Goal: Task Accomplishment & Management: Complete application form

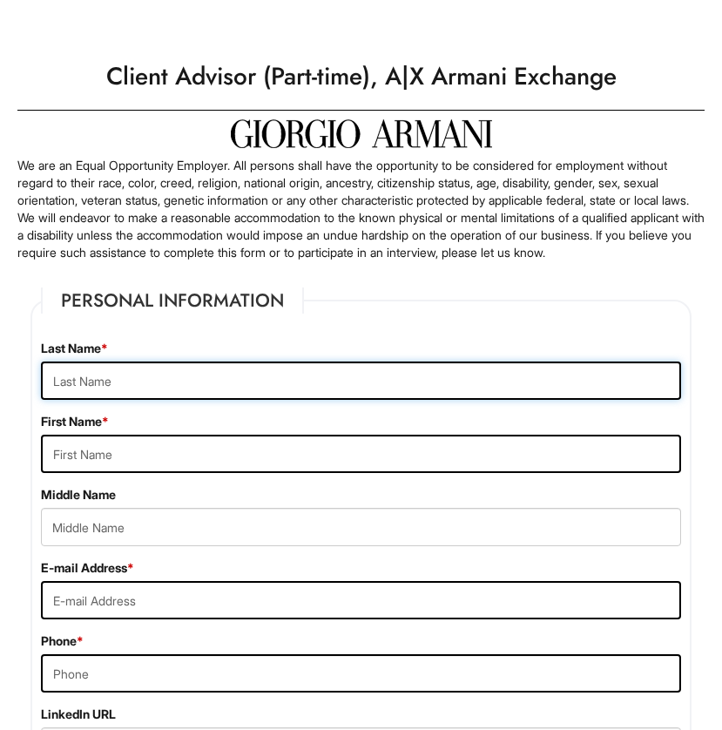
click at [329, 400] on input "text" at bounding box center [361, 381] width 640 height 38
type input "Alba Jimenez"
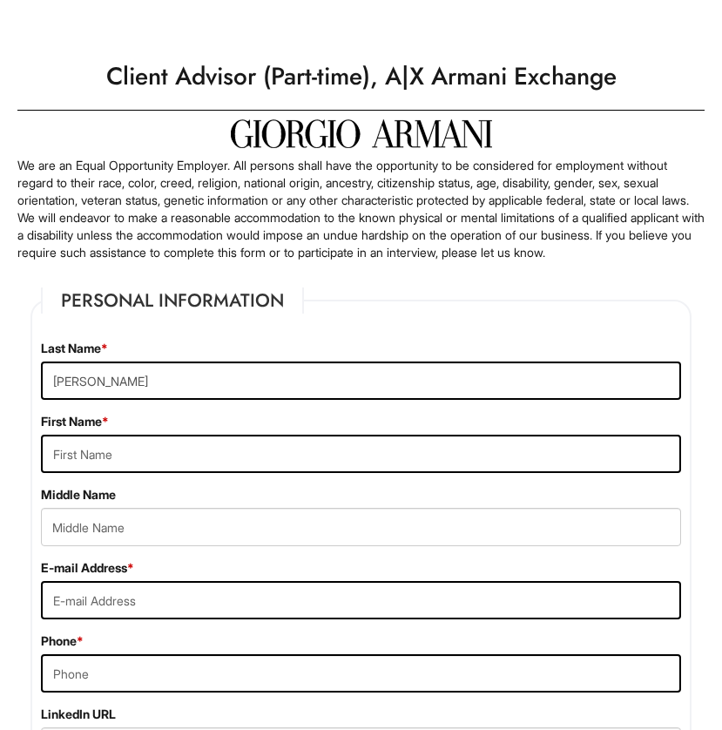
type input "Jose"
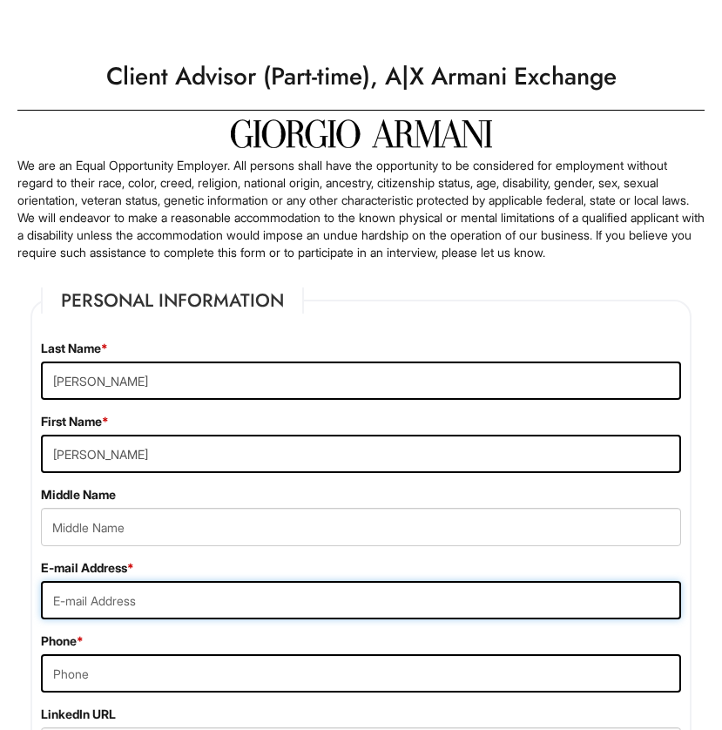
type input "guillermojosealba05@gmail.com"
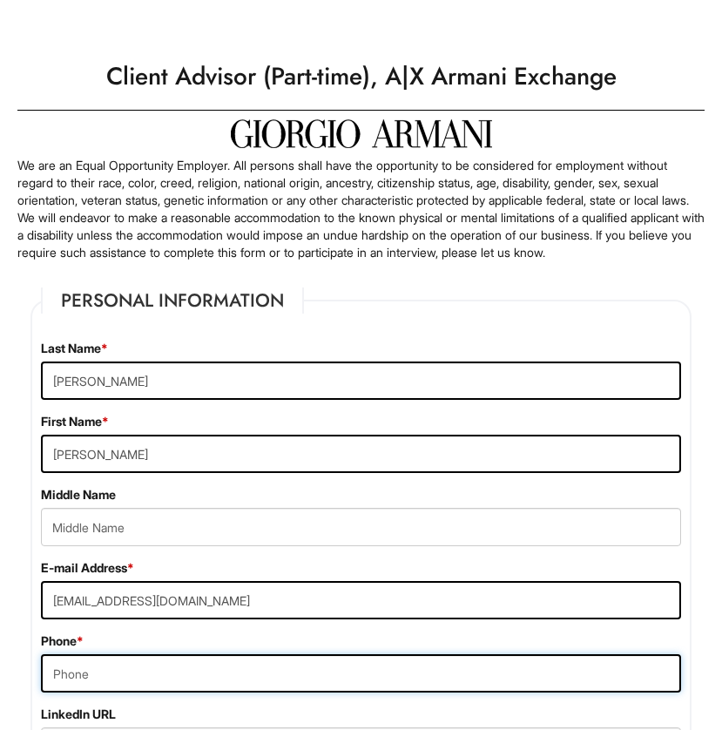
type input "3478679603"
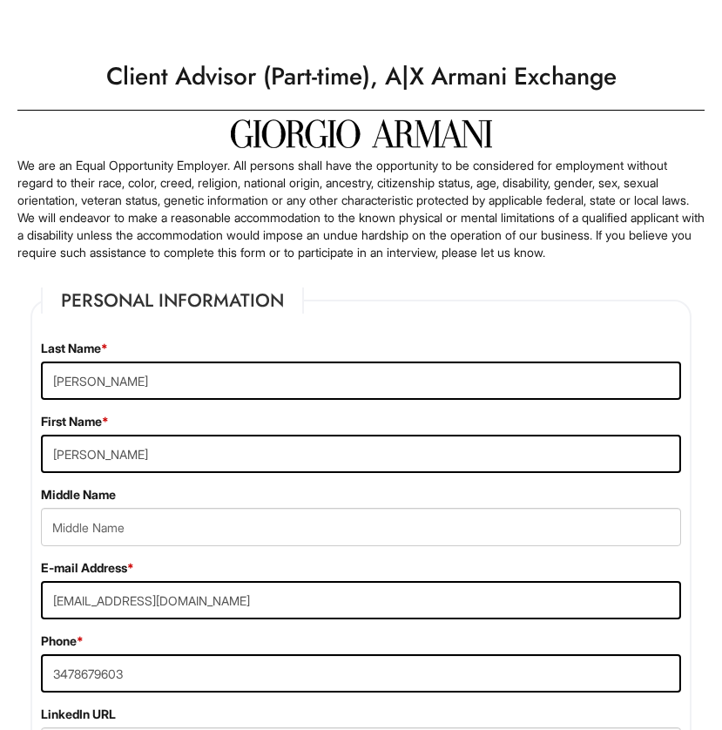
type input "2015 Bruckner Blv"
type input "3J"
type input "Bronx"
select select "NY"
type input "10472"
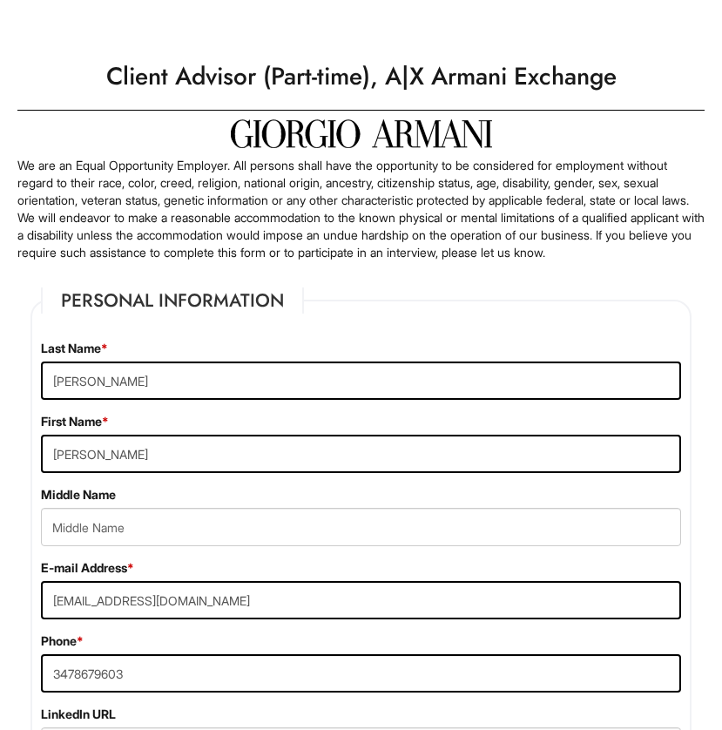
select select "United States of America"
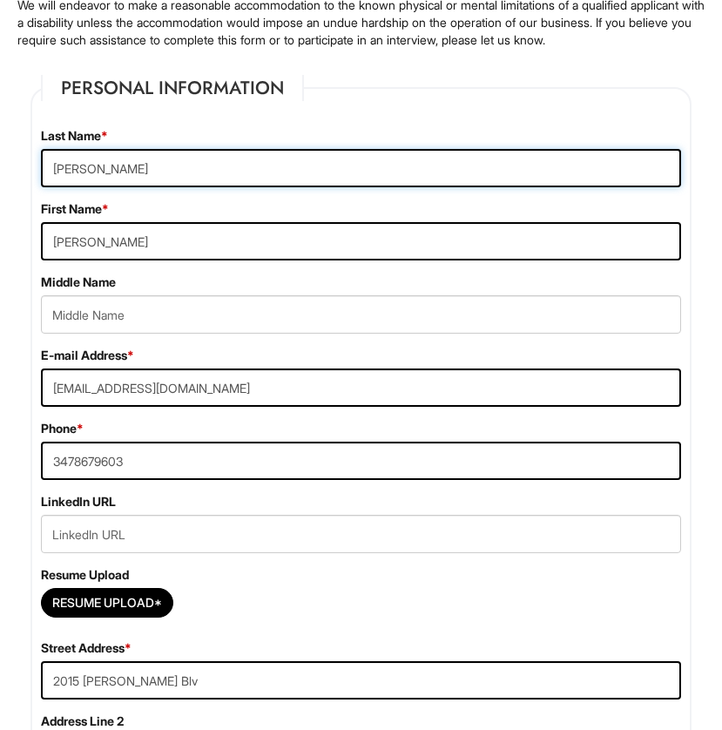
scroll to position [339, 0]
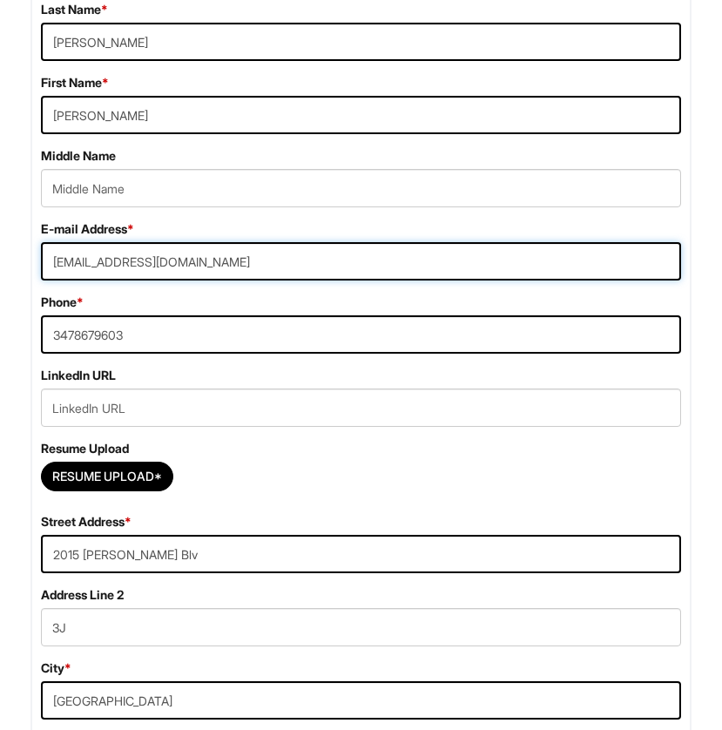
click at [168, 277] on input "guillermojosealba05@gmail.com" at bounding box center [361, 261] width 640 height 38
type input "guillermojosealba07@gmail.com"
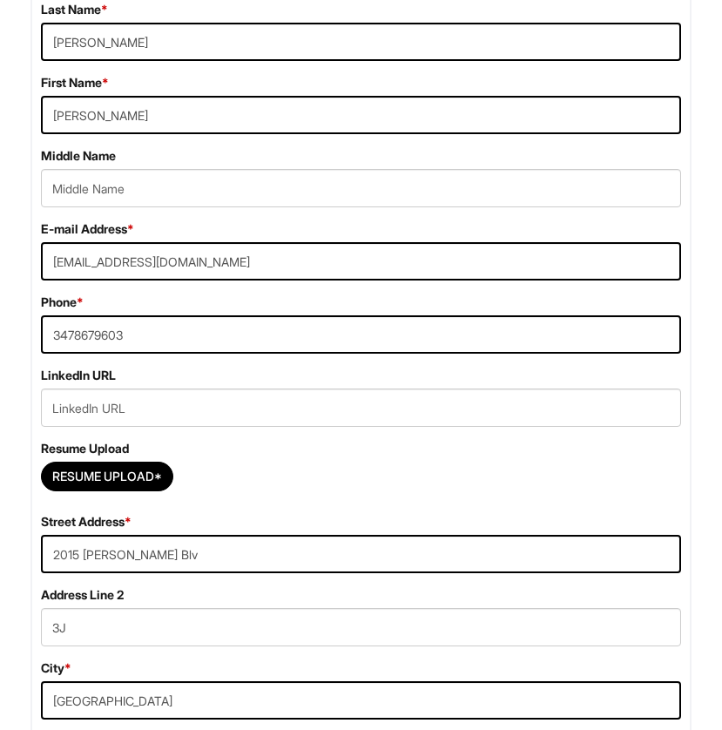
click at [205, 309] on div "E-mail Address * guillermojosealba07@gmail.com Phone * 3478679603" at bounding box center [361, 293] width 667 height 146
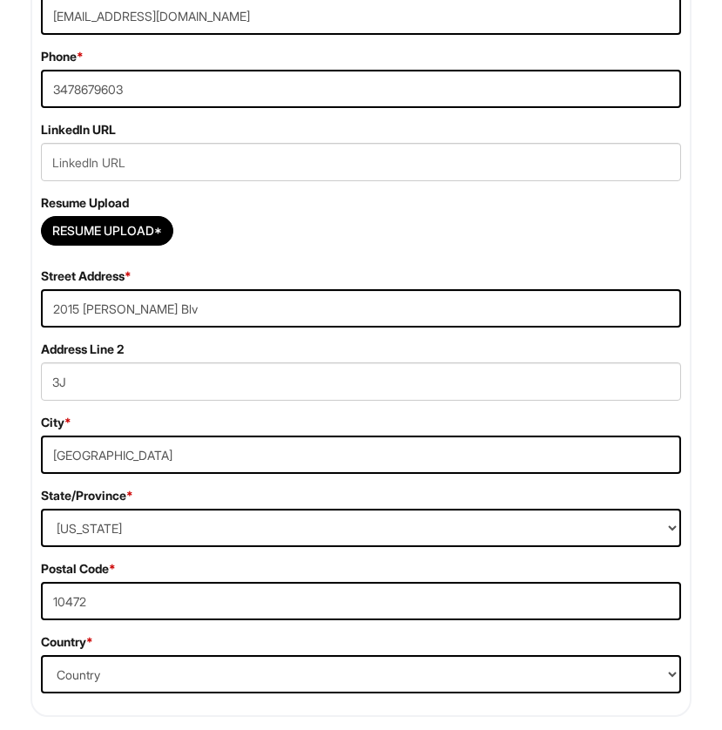
scroll to position [592, 0]
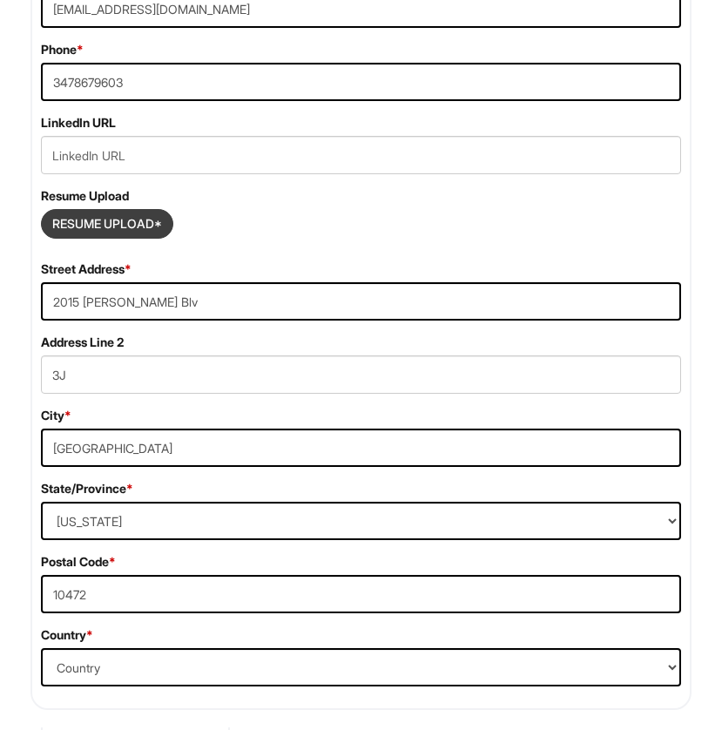
click at [132, 238] on input "Resume Upload*" at bounding box center [107, 224] width 131 height 28
type input "C:\fakepath\USE THIS RESUME.docx"
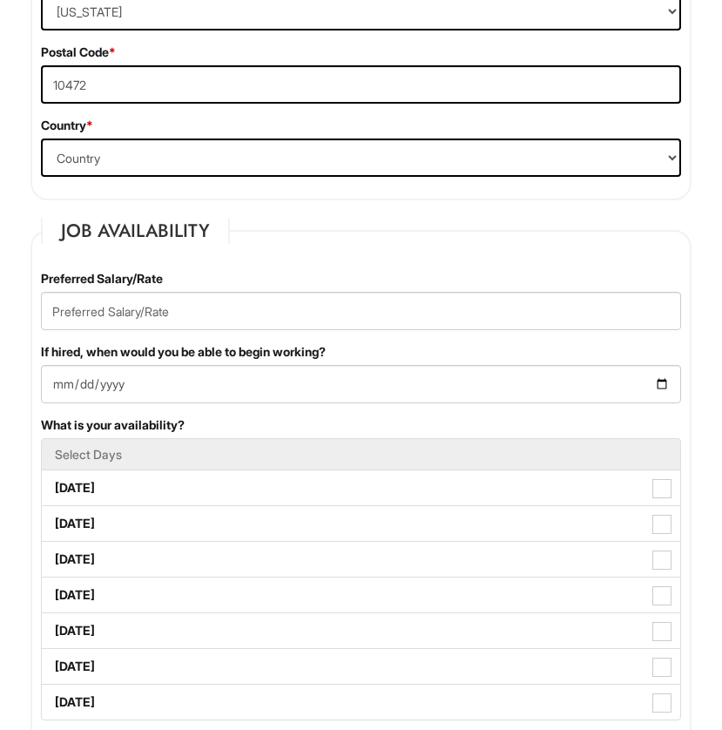
scroll to position [1153, 0]
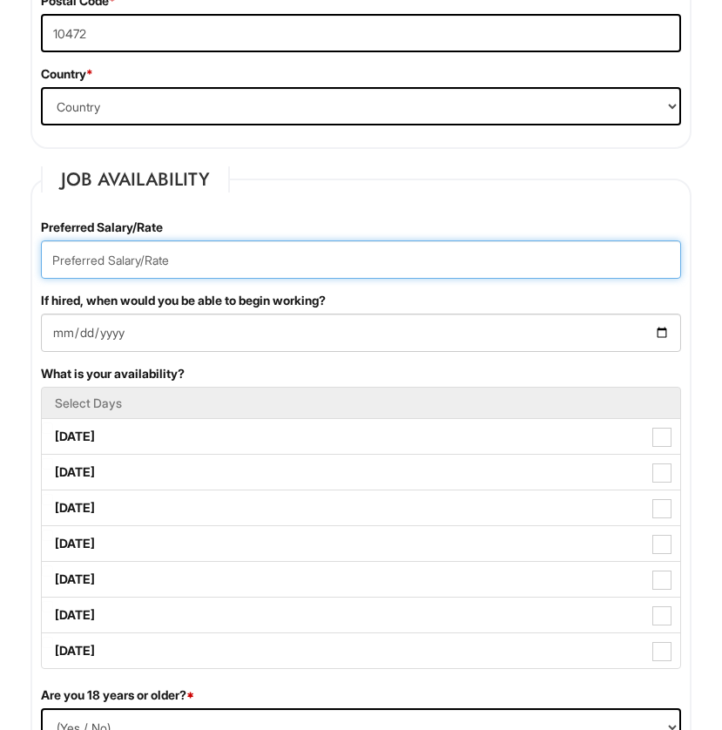
click at [366, 272] on input "text" at bounding box center [361, 259] width 640 height 38
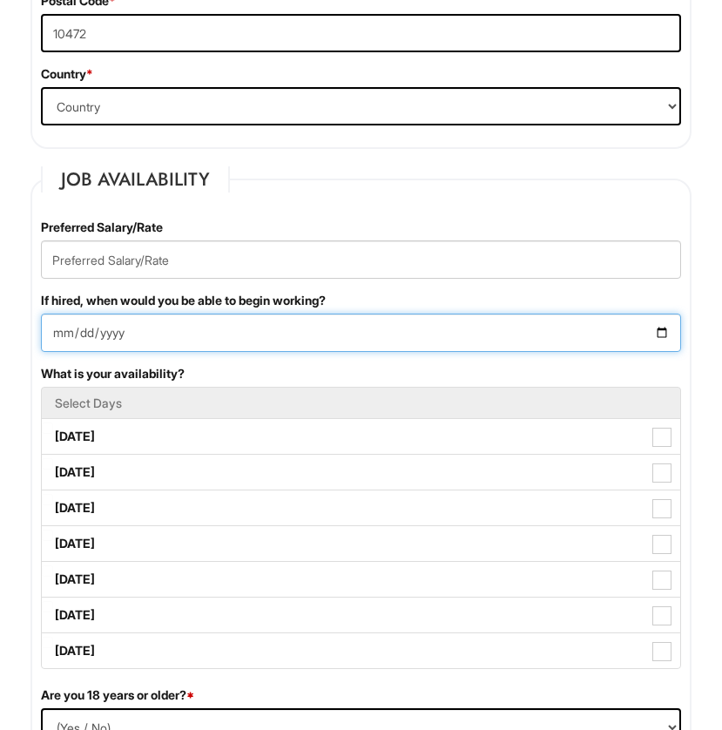
click at [348, 348] on input "If hired, when would you be able to begin working?" at bounding box center [361, 333] width 640 height 38
type input "2025-08-22"
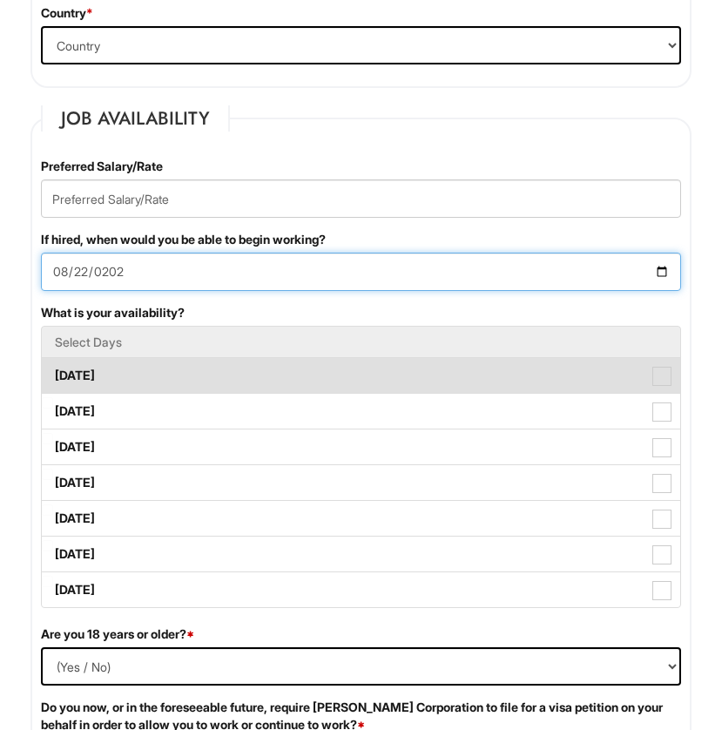
scroll to position [1249, 0]
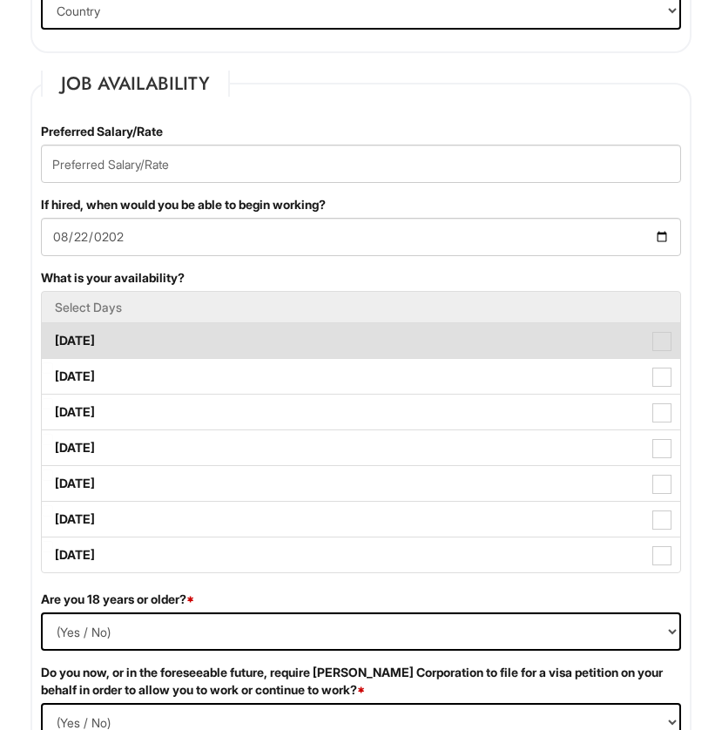
click at [478, 349] on label "Monday" at bounding box center [361, 340] width 639 height 35
click at [53, 338] on Available_Monday "Monday" at bounding box center [47, 332] width 11 height 11
checkbox Available_Monday "true"
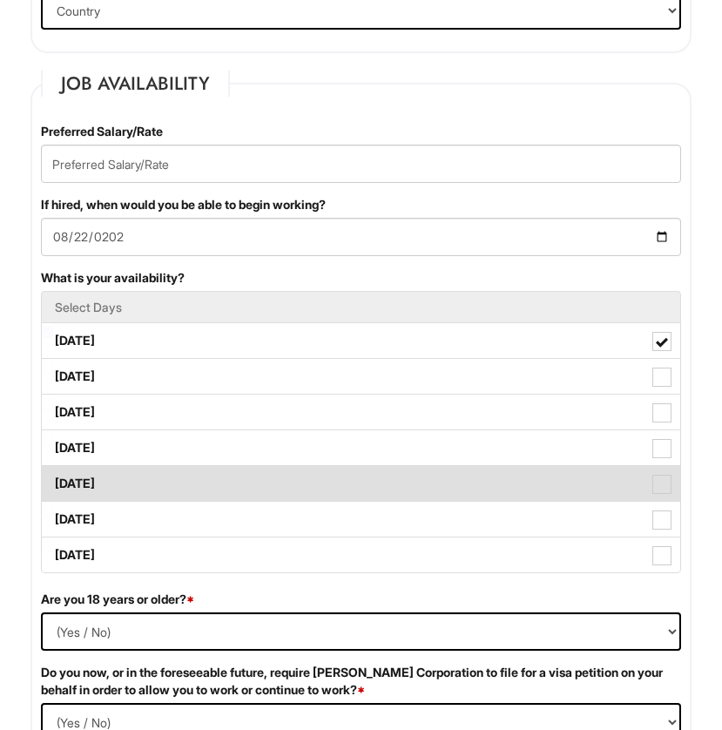
click at [568, 494] on label "Friday" at bounding box center [361, 483] width 639 height 35
click at [53, 481] on Available_Friday "Friday" at bounding box center [47, 475] width 11 height 11
checkbox Available_Friday "true"
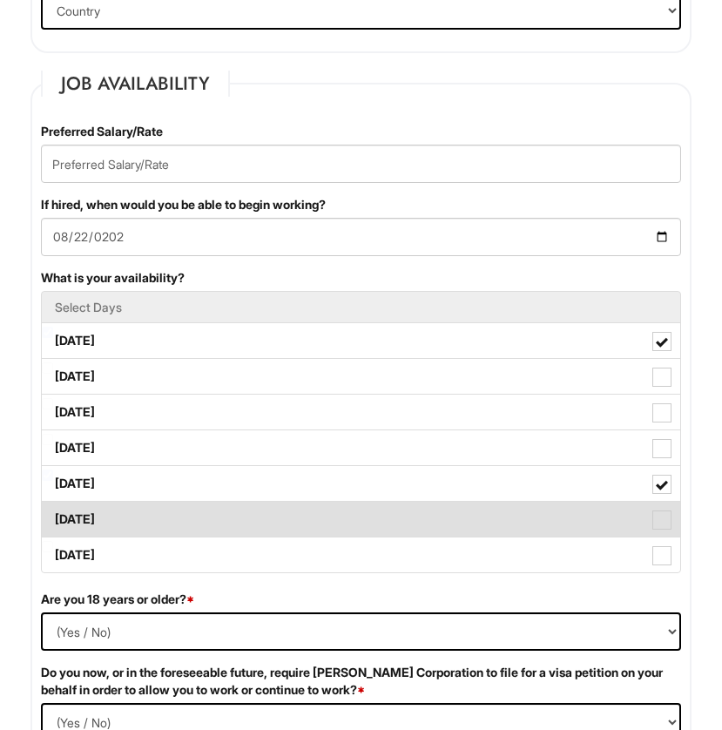
click at [556, 532] on label "Saturday" at bounding box center [361, 519] width 639 height 35
click at [53, 517] on Available_Saturday "Saturday" at bounding box center [47, 510] width 11 height 11
checkbox Available_Saturday "true"
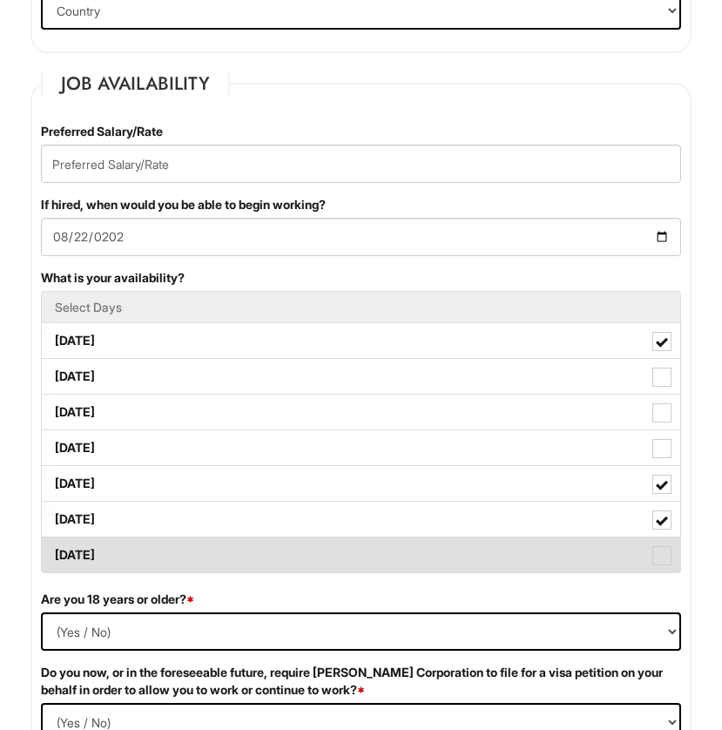
click at [556, 555] on label "Sunday" at bounding box center [361, 555] width 639 height 35
click at [53, 552] on Available_Sunday "Sunday" at bounding box center [47, 546] width 11 height 11
checkbox Available_Sunday "true"
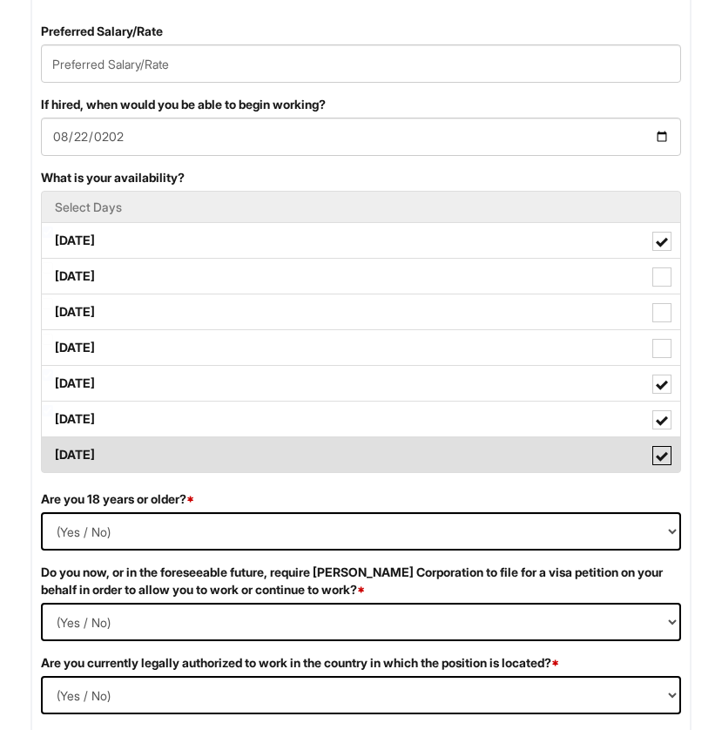
scroll to position [1412, 0]
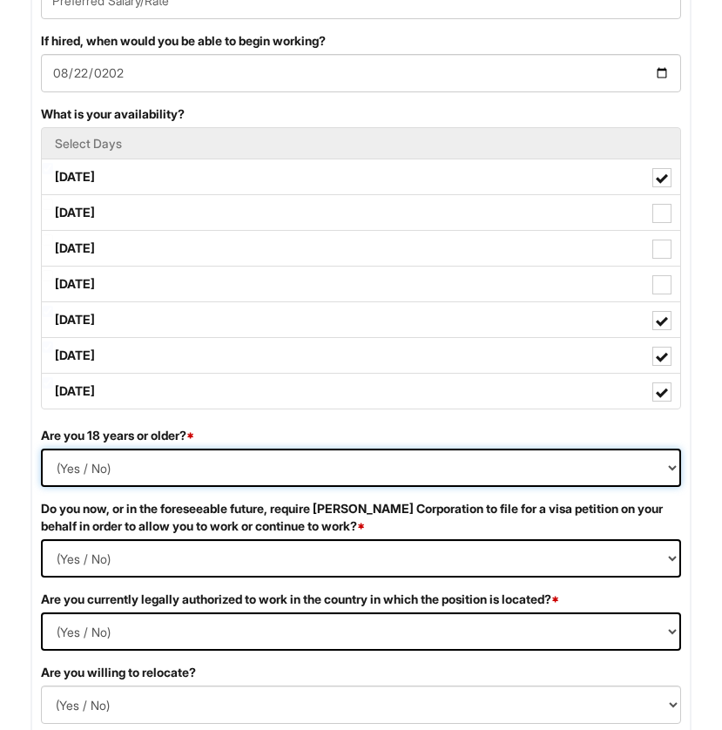
click at [497, 484] on select "(Yes / No) Yes No" at bounding box center [361, 468] width 640 height 38
select select "Yes"
click at [41, 466] on select "(Yes / No) Yes No" at bounding box center [361, 468] width 640 height 38
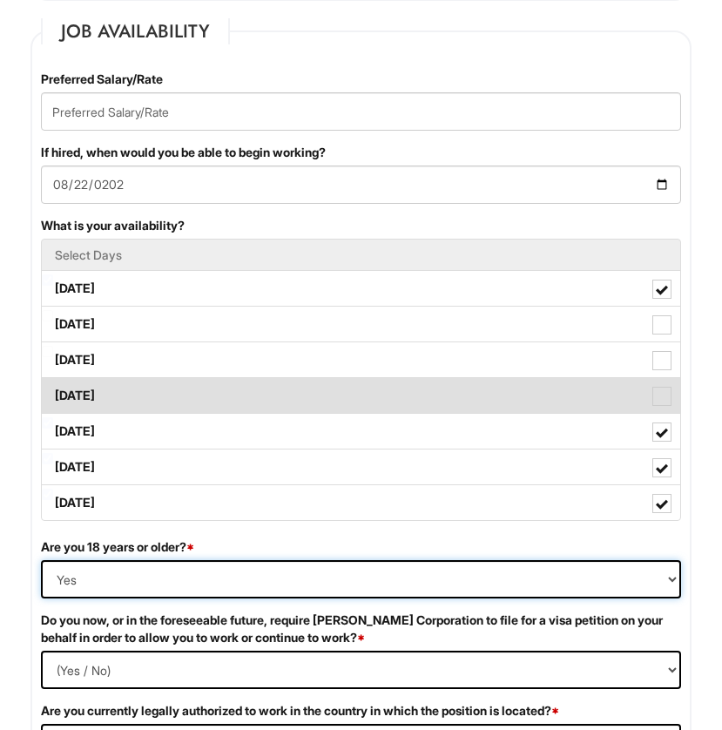
scroll to position [1257, 0]
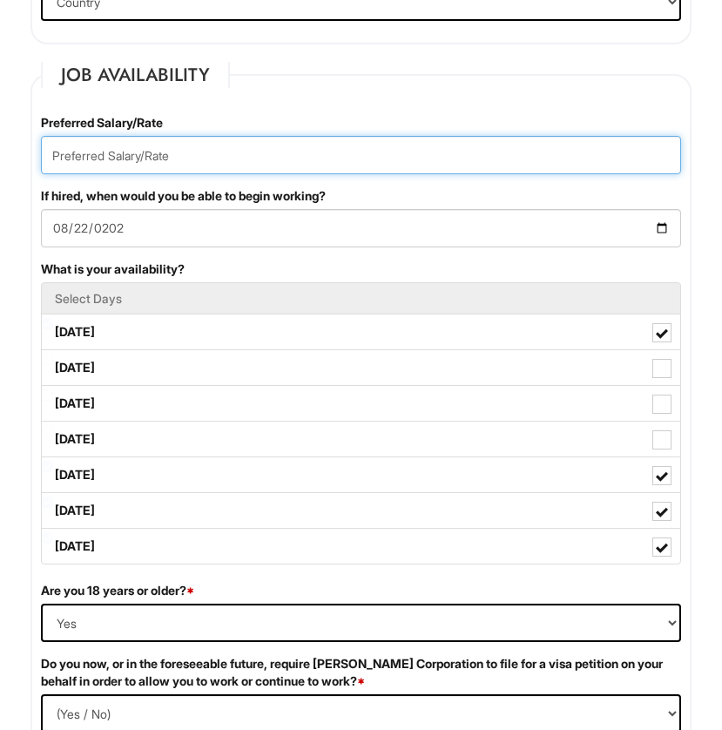
click at [365, 167] on input "text" at bounding box center [361, 155] width 640 height 38
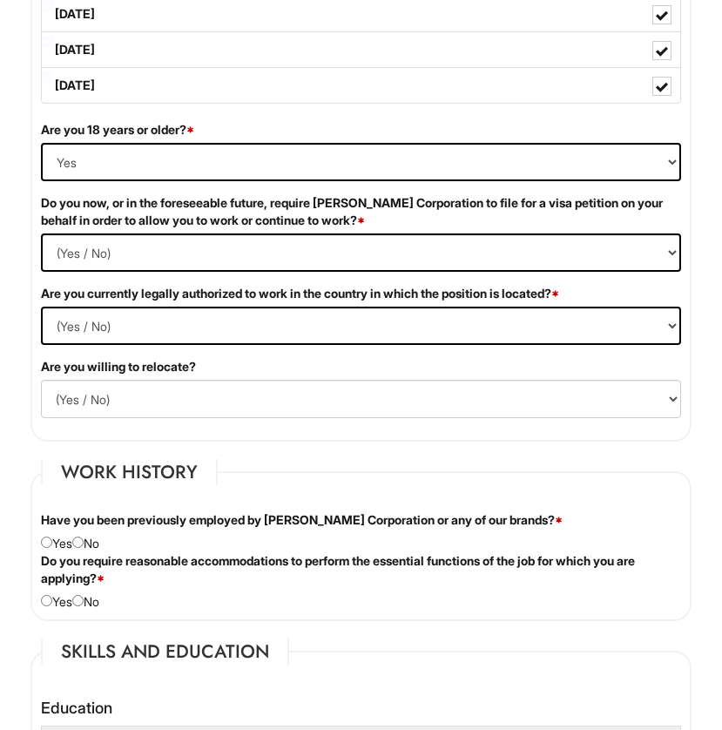
scroll to position [1724, 0]
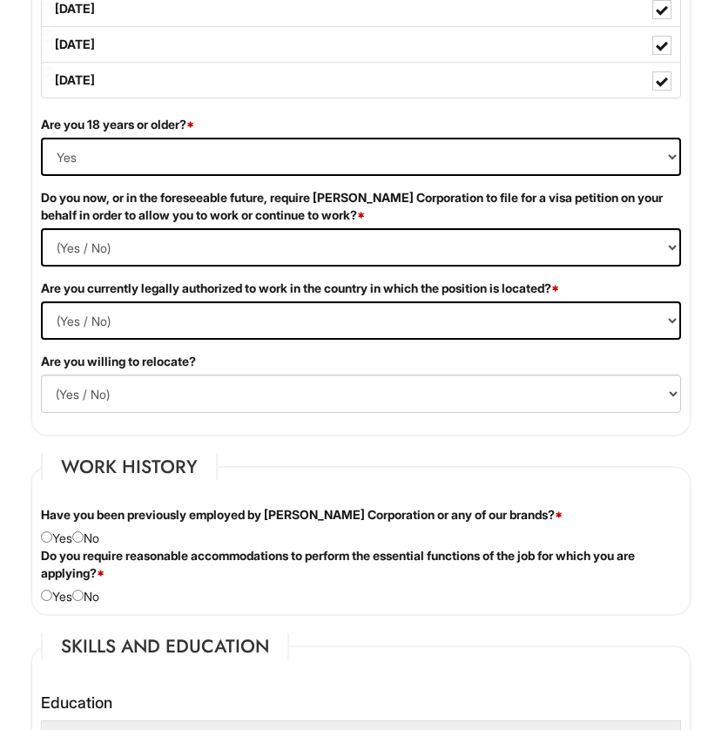
type input "18"
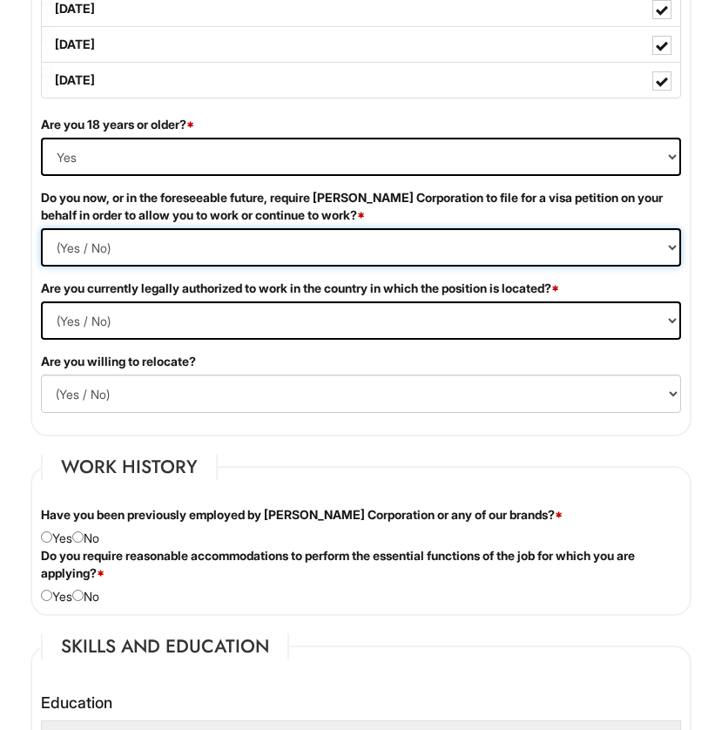
click at [413, 267] on Required "(Yes / No) Yes No" at bounding box center [361, 247] width 640 height 38
select Required "No"
click at [41, 246] on Required "(Yes / No) Yes No" at bounding box center [361, 247] width 640 height 38
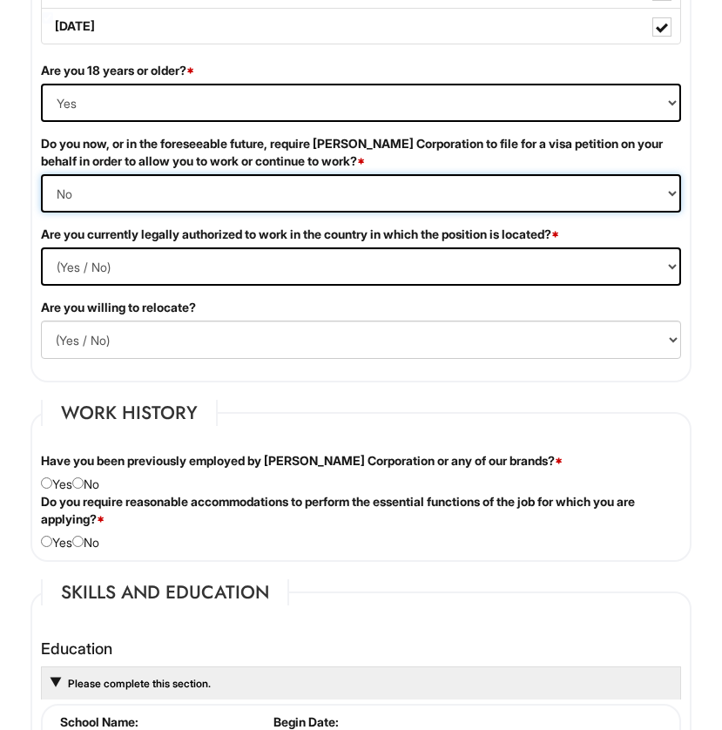
scroll to position [1809, 0]
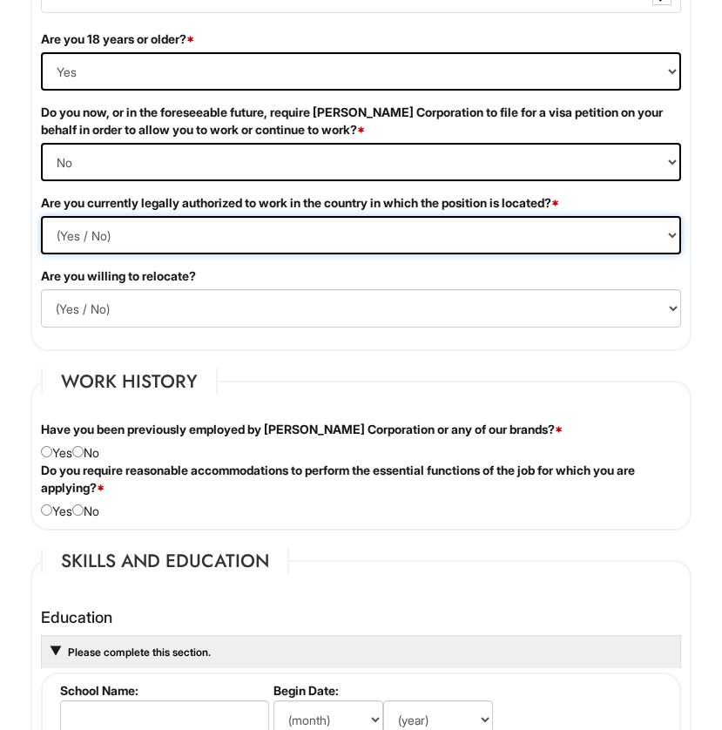
click at [381, 249] on select "(Yes / No) Yes No" at bounding box center [361, 235] width 640 height 38
select select "Yes"
click at [41, 234] on select "(Yes / No) Yes No" at bounding box center [361, 235] width 640 height 38
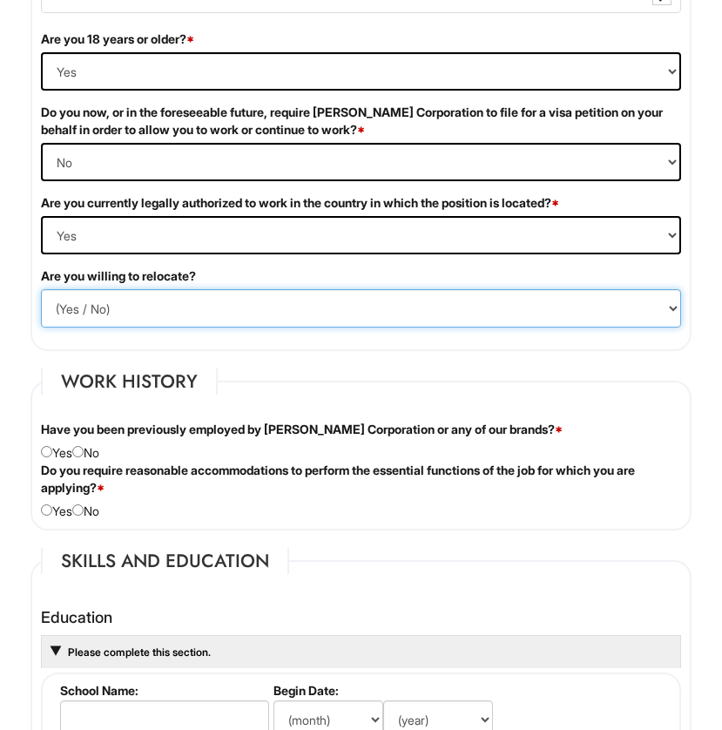
click at [354, 312] on select "(Yes / No) No Yes" at bounding box center [361, 308] width 640 height 38
select select "Y"
click at [41, 307] on select "(Yes / No) No Yes" at bounding box center [361, 308] width 640 height 38
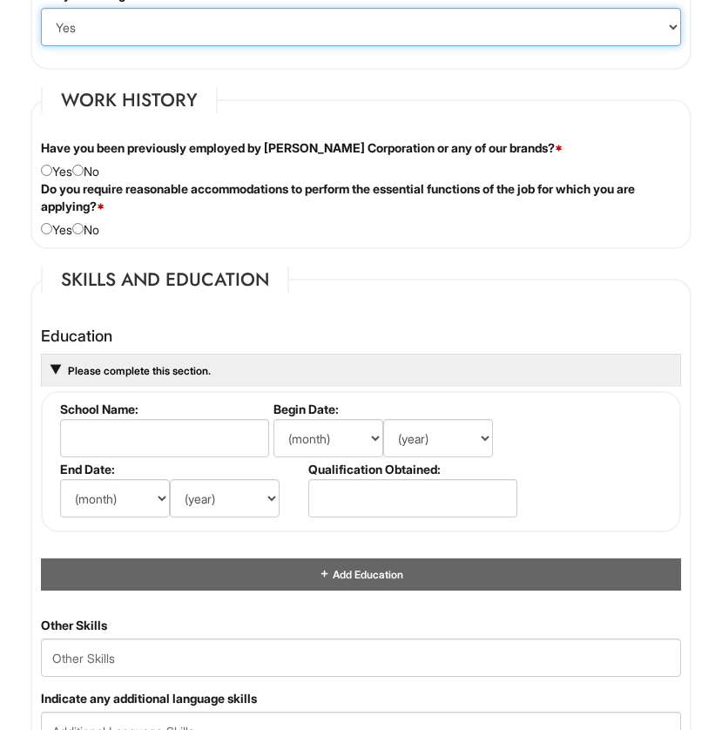
scroll to position [2135, 0]
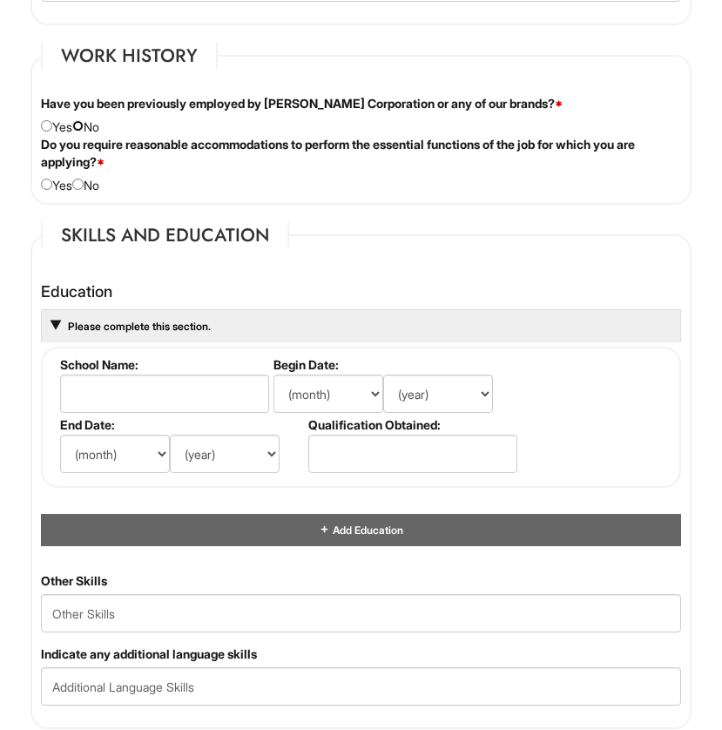
click at [84, 132] on input "radio" at bounding box center [77, 125] width 11 height 11
radio input "true"
click at [84, 190] on input "radio" at bounding box center [77, 184] width 11 height 11
radio input "true"
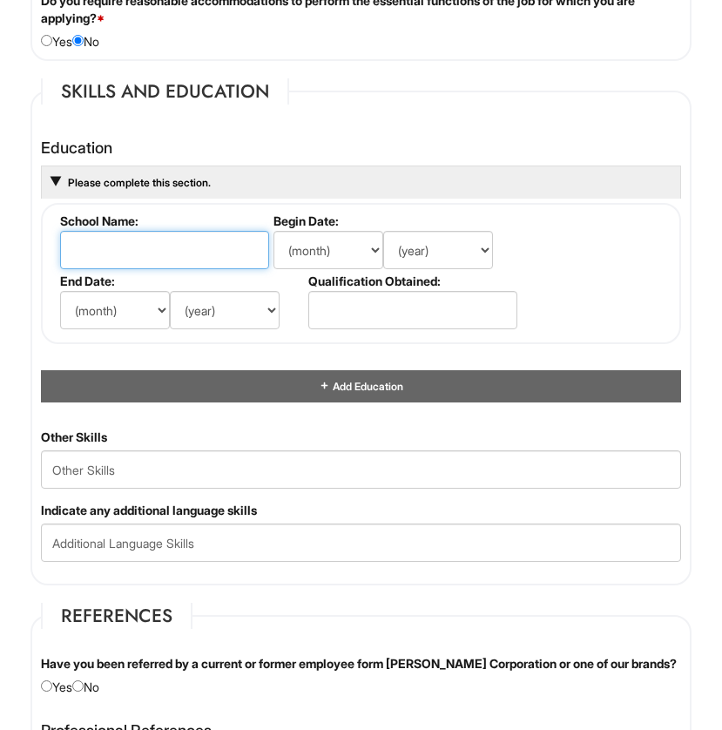
click at [211, 259] on input "text" at bounding box center [164, 250] width 209 height 38
type input "SUNY Oswego"
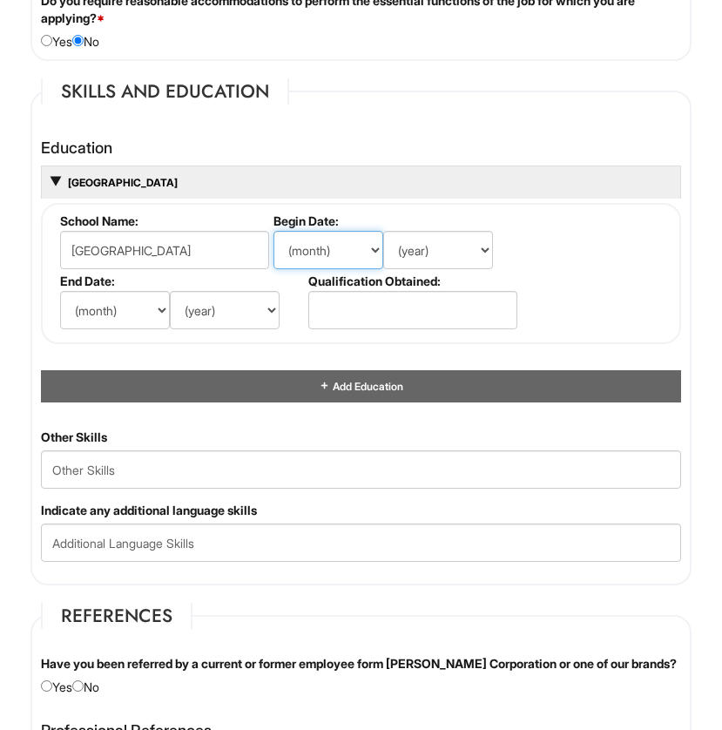
click at [350, 254] on select "(month) Jan Feb Mar Apr May Jun Jul Aug Sep Oct Nov Dec" at bounding box center [329, 250] width 110 height 38
select select "8"
click at [274, 248] on select "(month) Jan Feb Mar Apr May Jun Jul Aug Sep Oct Nov Dec" at bounding box center [329, 250] width 110 height 38
click at [432, 267] on select "(year) 2029 2028 2027 2026 2025 2024 2023 2022 2021 2020 2019 2018 2017 2016 20…" at bounding box center [438, 250] width 110 height 38
select select "2021"
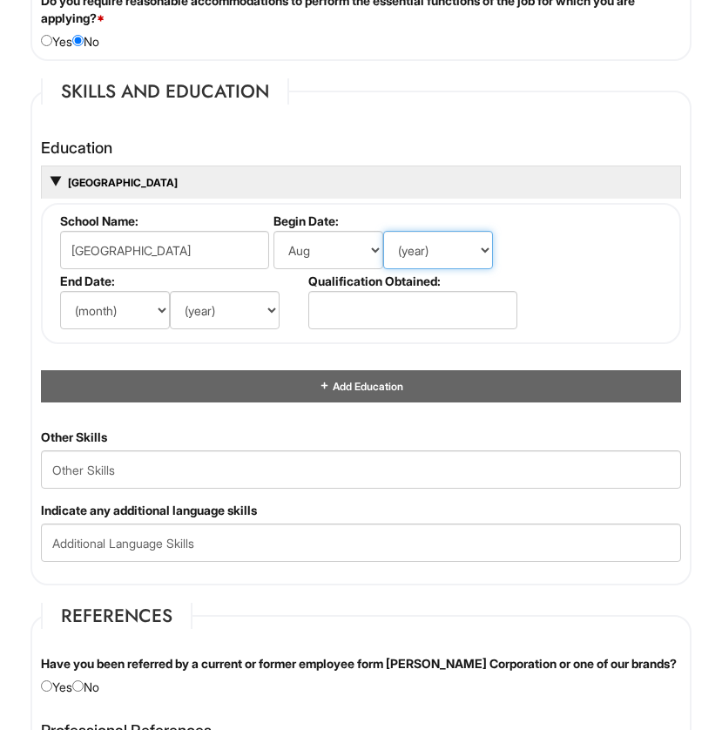
click at [383, 248] on select "(year) 2029 2028 2027 2026 2025 2024 2023 2022 2021 2020 2019 2018 2017 2016 20…" at bounding box center [438, 250] width 110 height 38
click at [137, 322] on select "(month) Jan Feb Mar Apr May Jun Jul Aug Sep Oct Nov Dec" at bounding box center [115, 310] width 110 height 38
select select "5"
click at [60, 308] on select "(month) Jan Feb Mar Apr May Jun Jul Aug Sep Oct Nov Dec" at bounding box center [115, 310] width 110 height 38
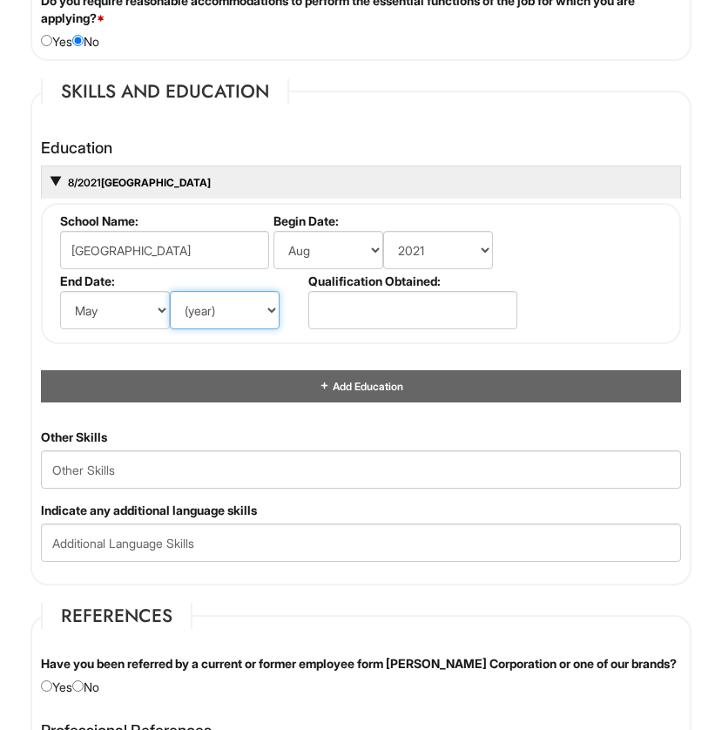
click at [234, 309] on select "(year) 2029 2028 2027 2026 2025 2024 2023 2022 2021 2020 2019 2018 2017 2016 20…" at bounding box center [225, 310] width 110 height 38
select select "2025"
click at [170, 308] on select "(year) 2029 2028 2027 2026 2025 2024 2023 2022 2021 2020 2019 2018 2017 2016 20…" at bounding box center [225, 310] width 110 height 38
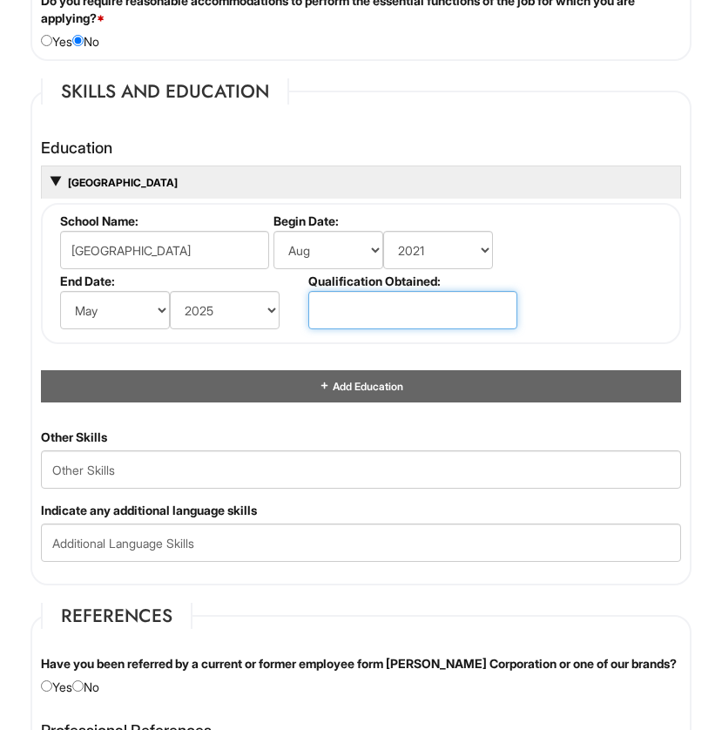
click at [438, 319] on input "text" at bounding box center [412, 310] width 209 height 38
type input "F"
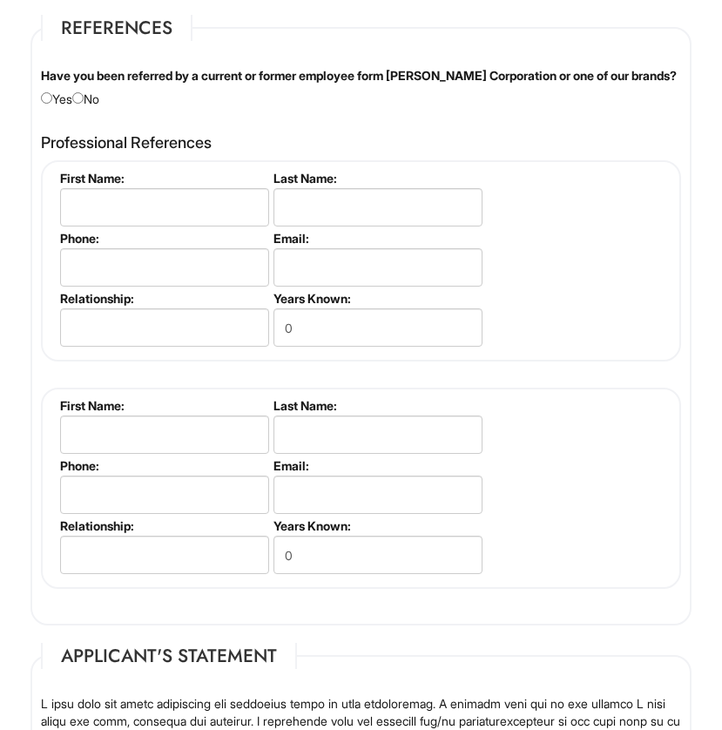
scroll to position [2884, 0]
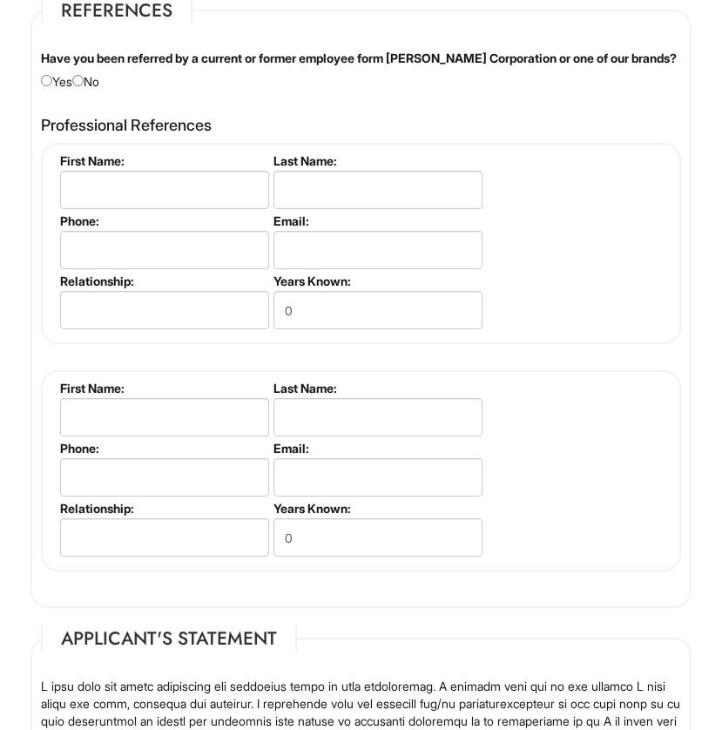
type input "Bachelor's Finance"
click at [84, 86] on input "radio" at bounding box center [77, 80] width 11 height 11
radio input "true"
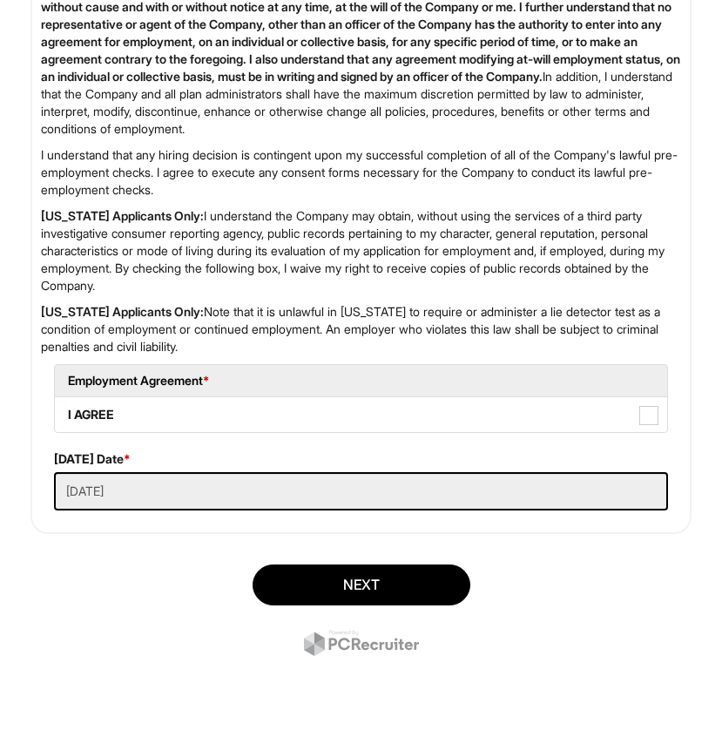
scroll to position [3829, 0]
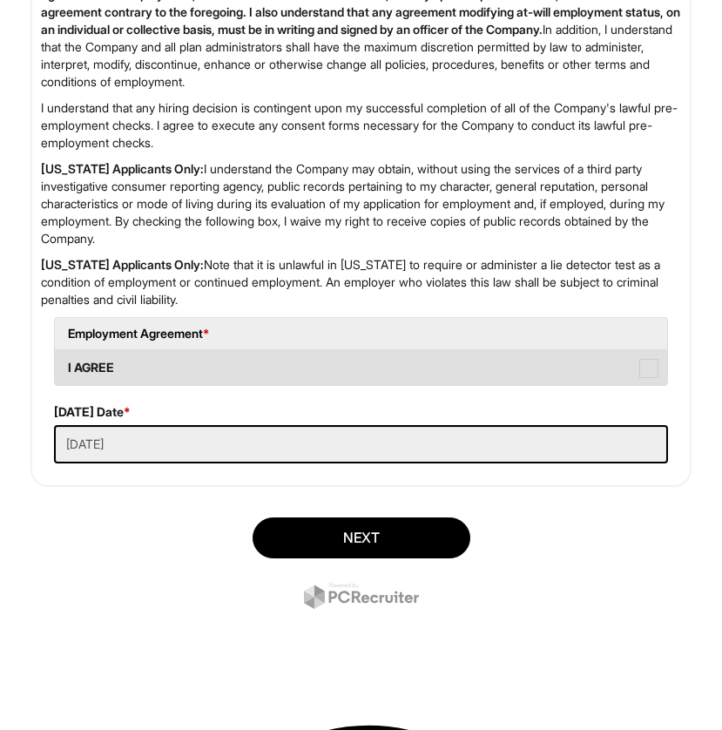
click at [653, 378] on span at bounding box center [649, 368] width 19 height 19
click at [66, 365] on AGREE "I AGREE" at bounding box center [60, 359] width 11 height 11
checkbox AGREE "true"
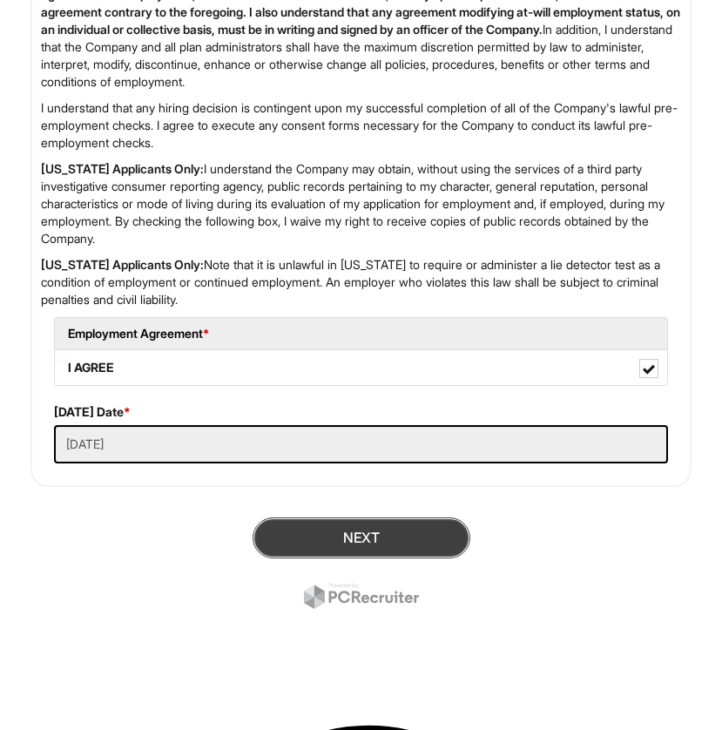
click at [395, 559] on button "Next" at bounding box center [362, 538] width 218 height 41
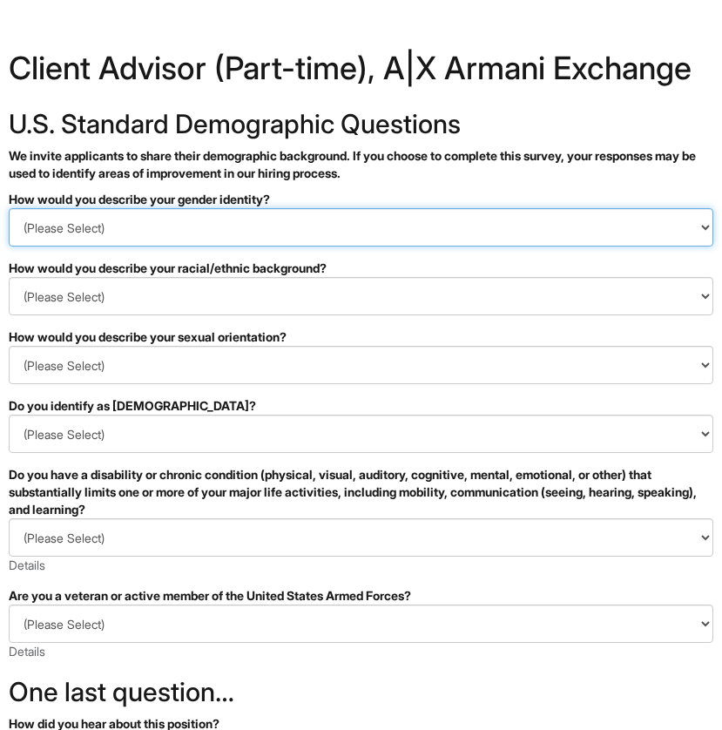
click at [374, 247] on select "(Please Select) Man Woman [DEMOGRAPHIC_DATA] I prefer to self-describe I don't …" at bounding box center [361, 227] width 705 height 38
select select "Man"
click at [9, 240] on select "(Please Select) Man Woman [DEMOGRAPHIC_DATA] I prefer to self-describe I don't …" at bounding box center [361, 227] width 705 height 38
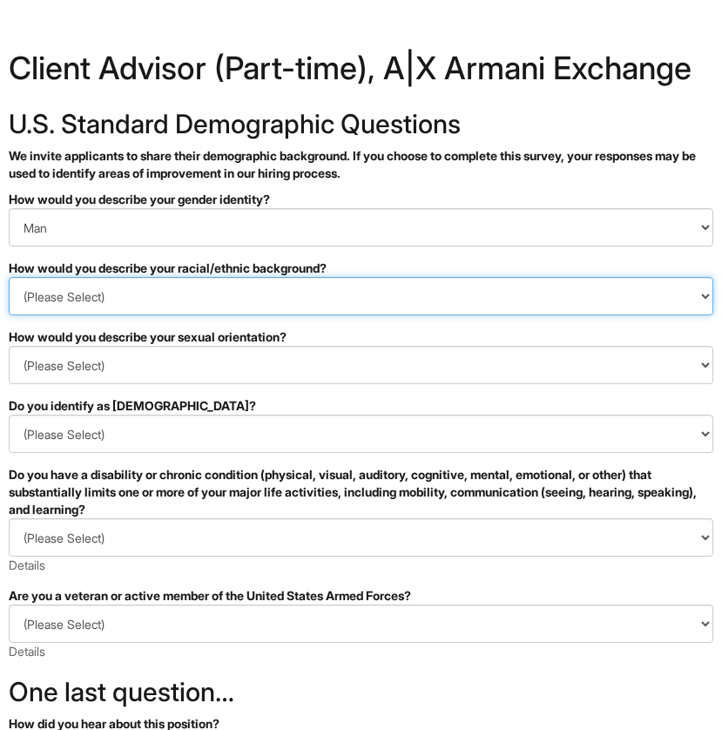
click at [307, 315] on select "(Please Select) [DEMOGRAPHIC_DATA] or of [DEMOGRAPHIC_DATA] descent [DEMOGRAPHI…" at bounding box center [361, 296] width 705 height 38
select select "Hispanic, Latinx or of Spanish Origin"
click at [9, 308] on select "(Please Select) [DEMOGRAPHIC_DATA] or of [DEMOGRAPHIC_DATA] descent [DEMOGRAPHI…" at bounding box center [361, 296] width 705 height 38
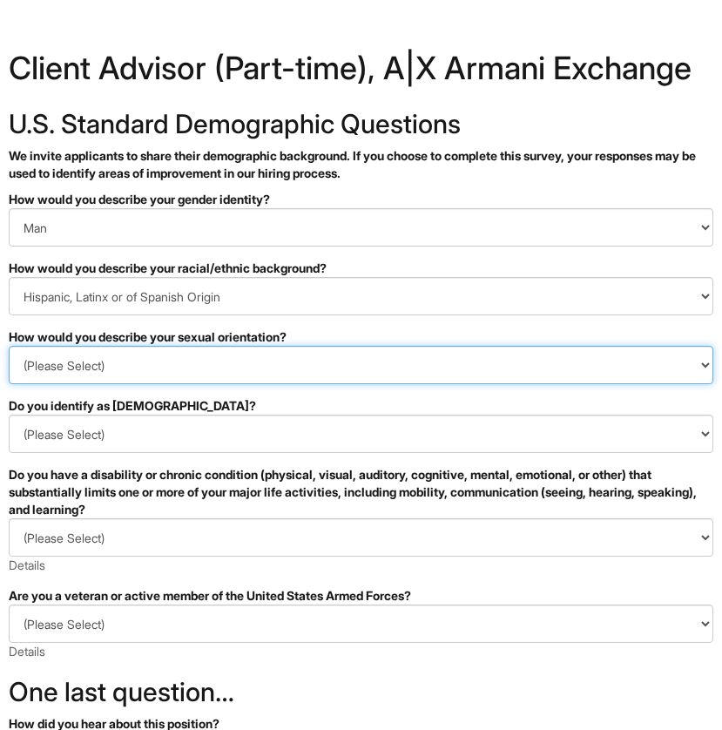
click at [298, 384] on select "(Please Select) [DEMOGRAPHIC_DATA] [DEMOGRAPHIC_DATA] and/or [DEMOGRAPHIC_DATA]…" at bounding box center [361, 365] width 705 height 38
select select "[DEMOGRAPHIC_DATA]"
click at [9, 377] on select "(Please Select) [DEMOGRAPHIC_DATA] [DEMOGRAPHIC_DATA] and/or [DEMOGRAPHIC_DATA]…" at bounding box center [361, 365] width 705 height 38
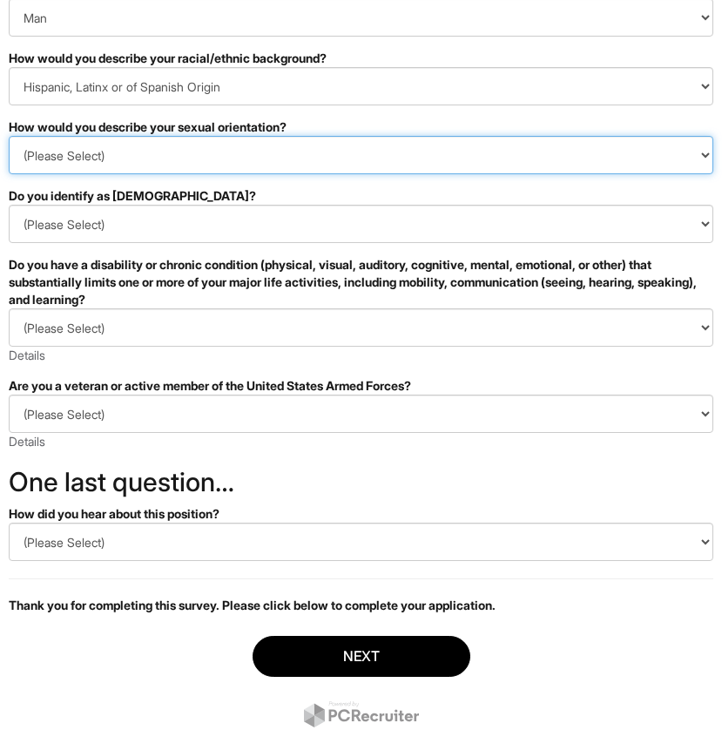
scroll to position [294, 0]
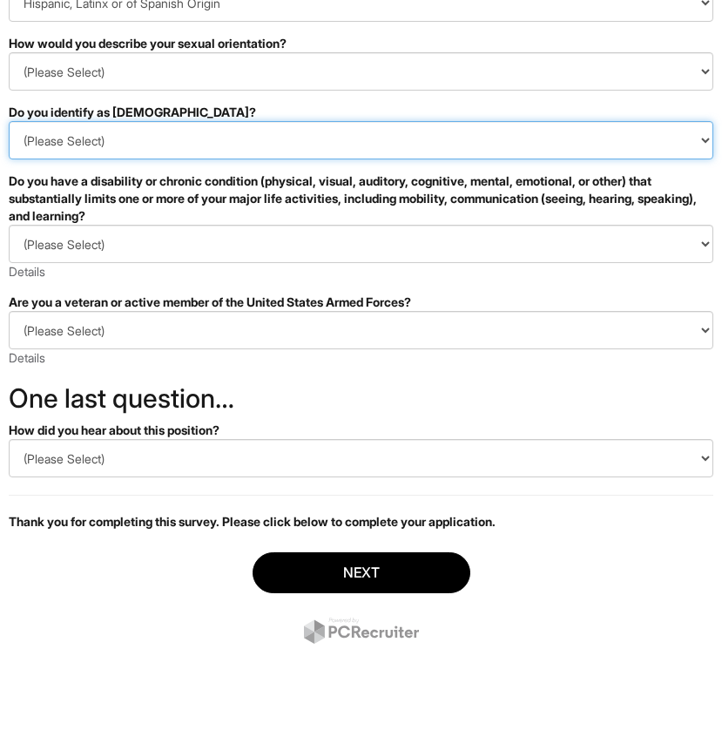
click at [330, 159] on select "(Please Select) Yes No I prefer to self-describe I don't wish to answer" at bounding box center [361, 140] width 705 height 38
select select "No"
click at [9, 152] on select "(Please Select) Yes No I prefer to self-describe I don't wish to answer" at bounding box center [361, 140] width 705 height 38
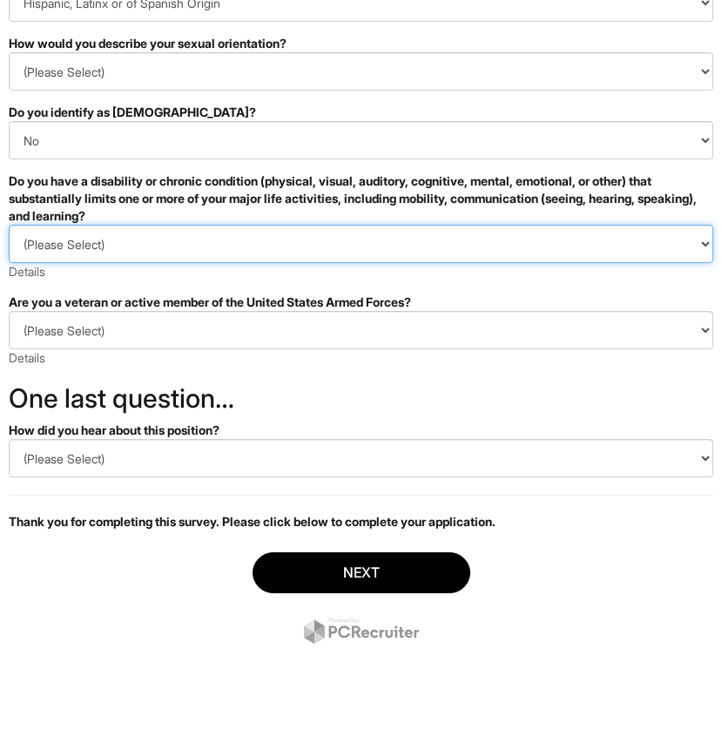
click at [267, 263] on select "(Please Select) YES, I HAVE A DISABILITY (or previously had a disability) NO, I…" at bounding box center [361, 244] width 705 height 38
select select "NO, I DON'T HAVE A DISABILITY"
click at [9, 256] on select "(Please Select) YES, I HAVE A DISABILITY (or previously had a disability) NO, I…" at bounding box center [361, 244] width 705 height 38
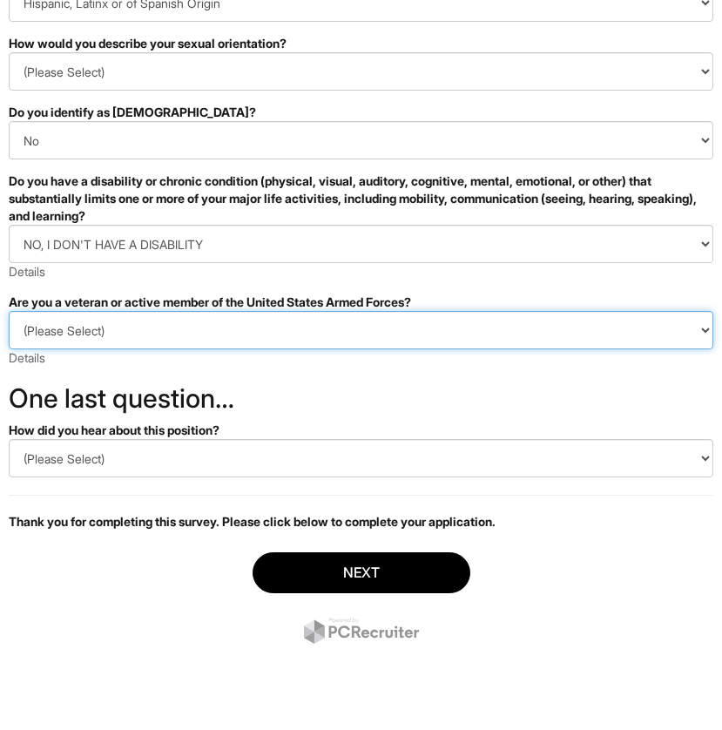
click at [250, 349] on select "(Please Select) I IDENTIFY AS ONE OR MORE OF THE CLASSIFICATIONS OF PROTECTED V…" at bounding box center [361, 330] width 705 height 38
select select "I AM NOT A PROTECTED VETERAN"
click at [9, 342] on select "(Please Select) I IDENTIFY AS ONE OR MORE OF THE CLASSIFICATIONS OF PROTECTED V…" at bounding box center [361, 330] width 705 height 38
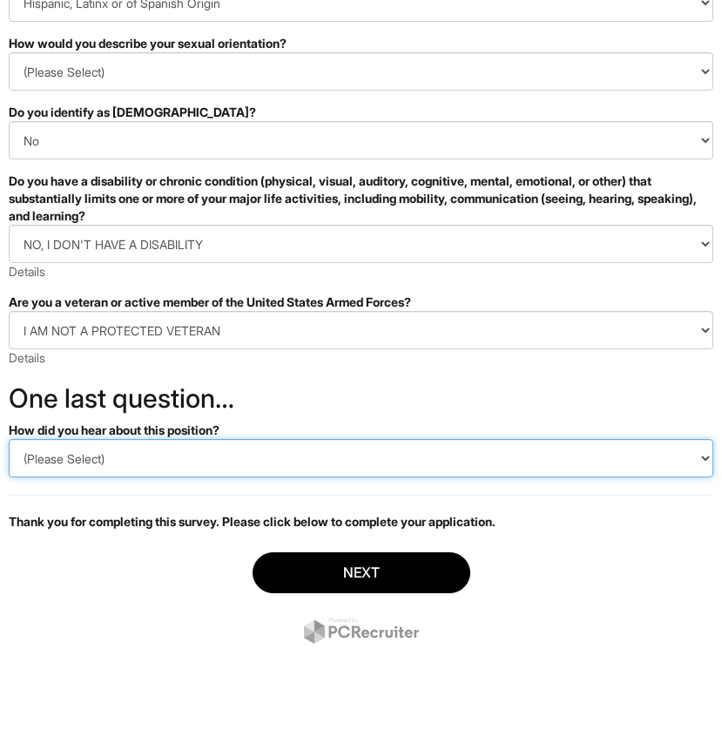
click at [234, 478] on select "(Please Select) CareerBuilder Indeed LinkedIn Monster Referral Other" at bounding box center [361, 458] width 705 height 38
select select "LinkedIn"
click at [9, 471] on select "(Please Select) CareerBuilder Indeed LinkedIn Monster Referral Other" at bounding box center [361, 458] width 705 height 38
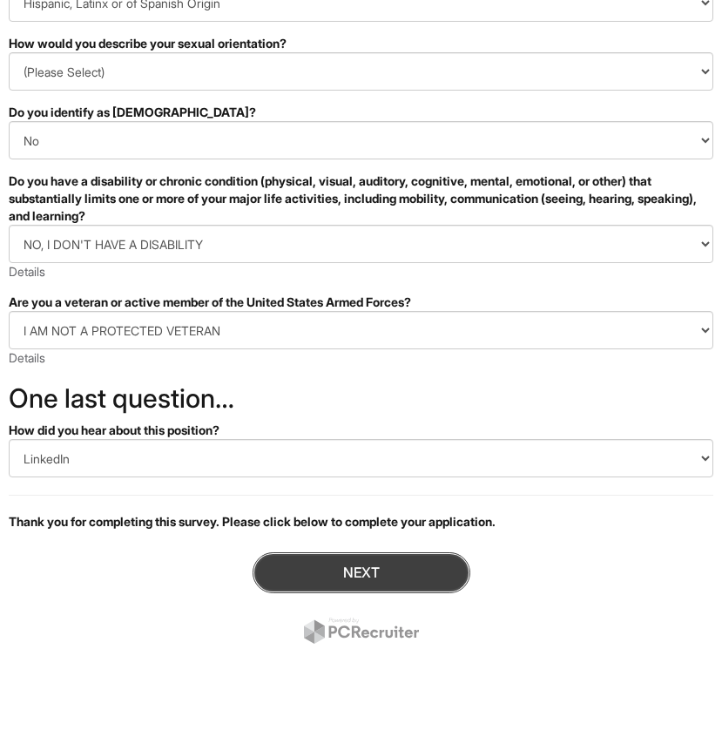
click at [335, 593] on button "Next" at bounding box center [362, 572] width 218 height 41
